Goal: Task Accomplishment & Management: Manage account settings

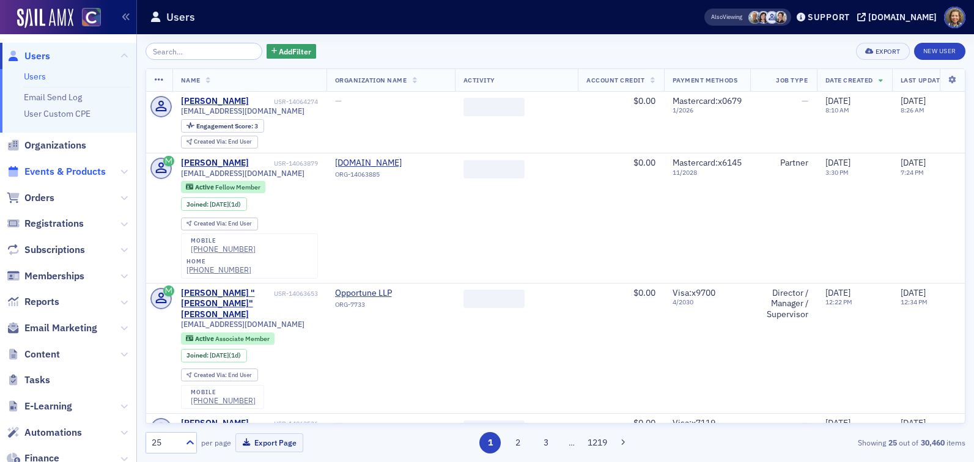
click at [64, 174] on span "Events & Products" at bounding box center [64, 171] width 81 height 13
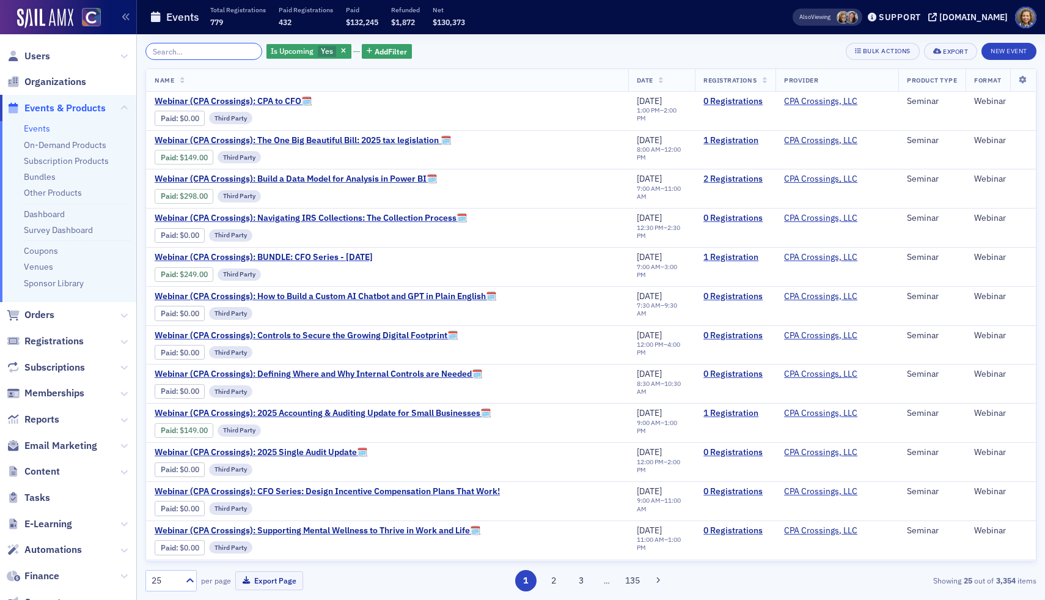
click at [178, 52] on input "search" at bounding box center [203, 51] width 117 height 17
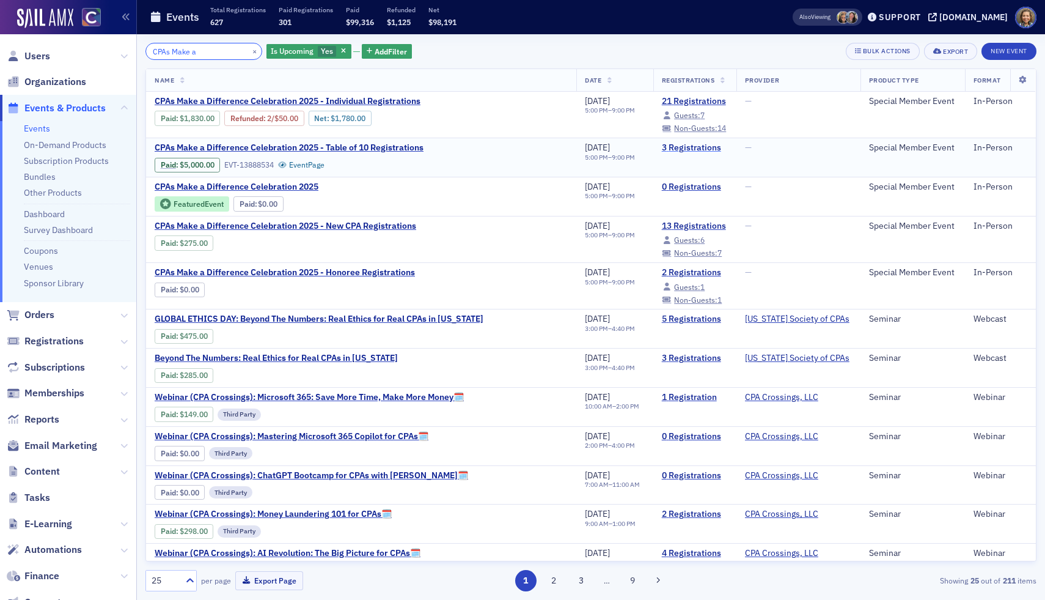
type input "CPAs Make a"
click at [680, 147] on link "3 Registrations" at bounding box center [695, 147] width 66 height 11
